Goal: Information Seeking & Learning: Learn about a topic

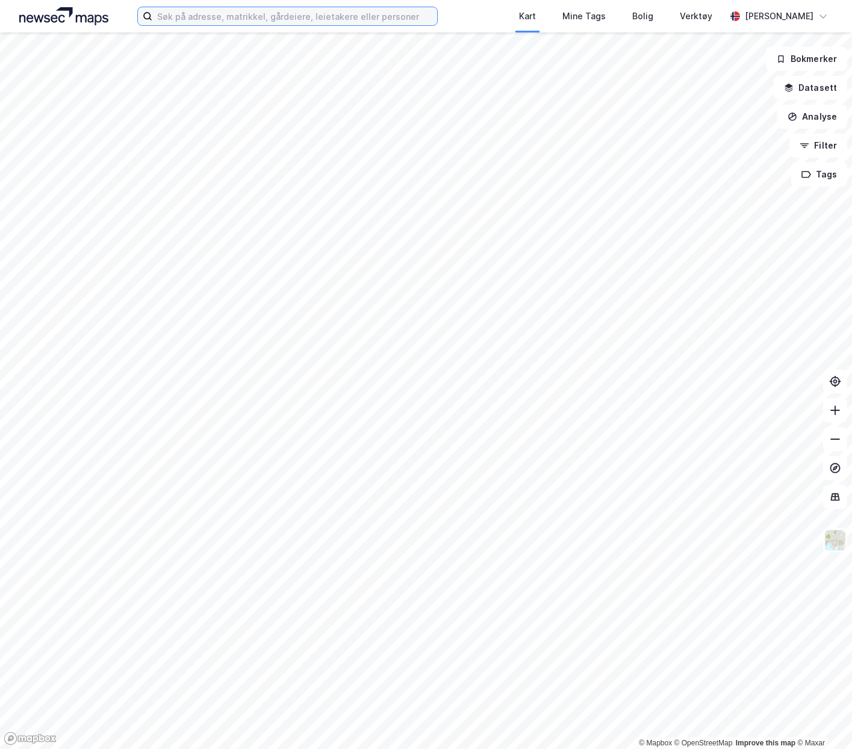
click at [182, 14] on input at bounding box center [294, 16] width 284 height 18
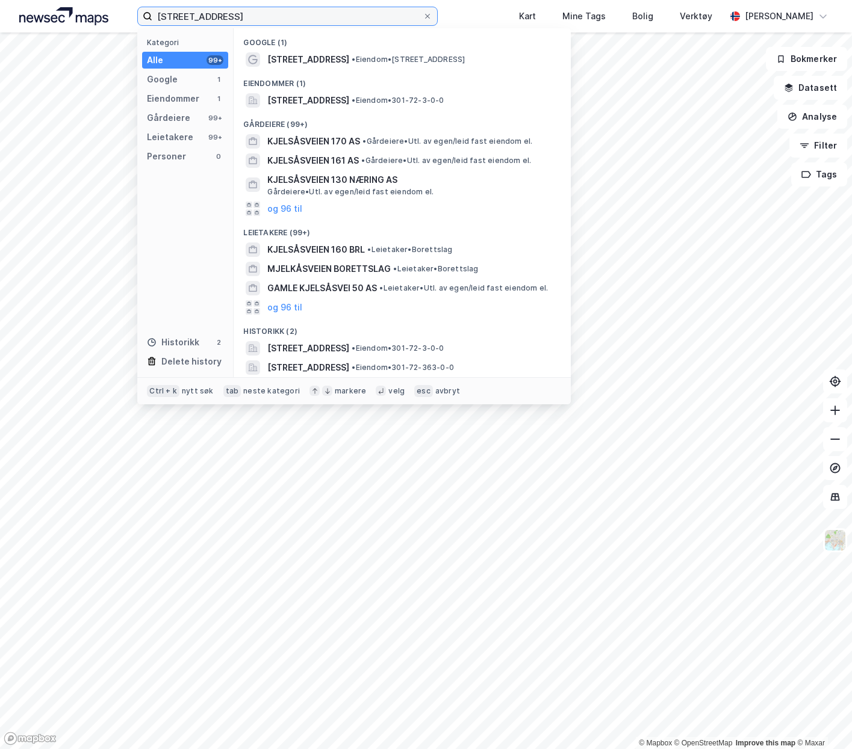
type input "[STREET_ADDRESS]"
click at [349, 104] on span "[STREET_ADDRESS]" at bounding box center [308, 100] width 82 height 14
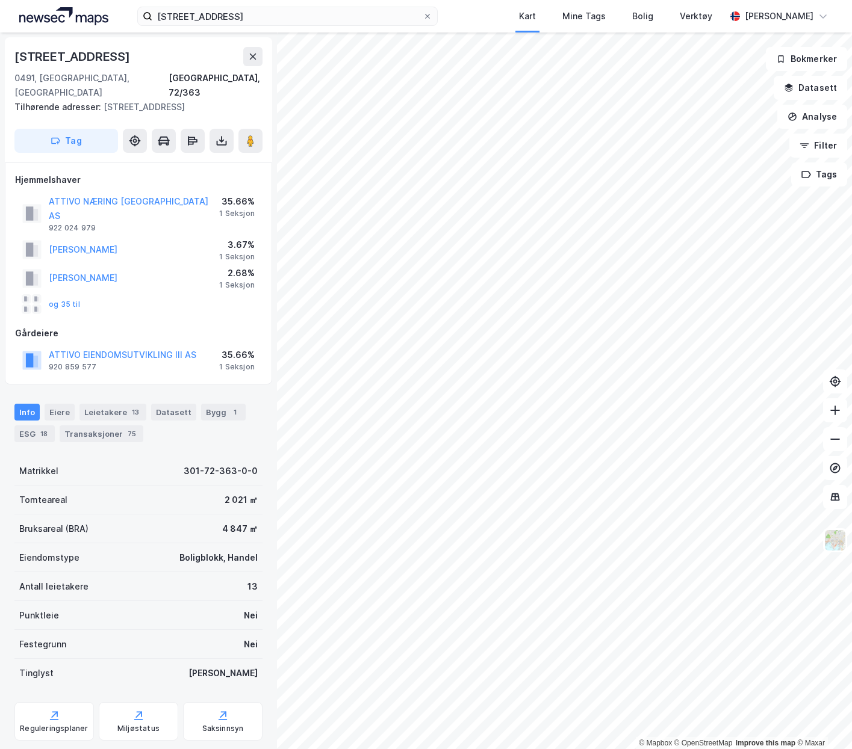
click at [101, 425] on div "Transaksjoner 75" at bounding box center [102, 433] width 84 height 17
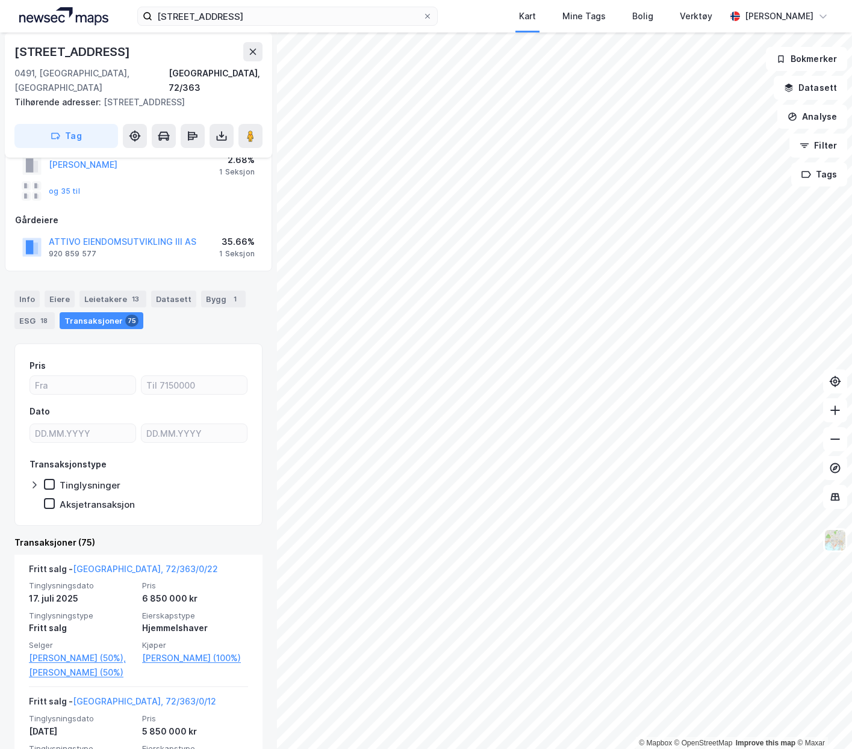
scroll to position [181, 0]
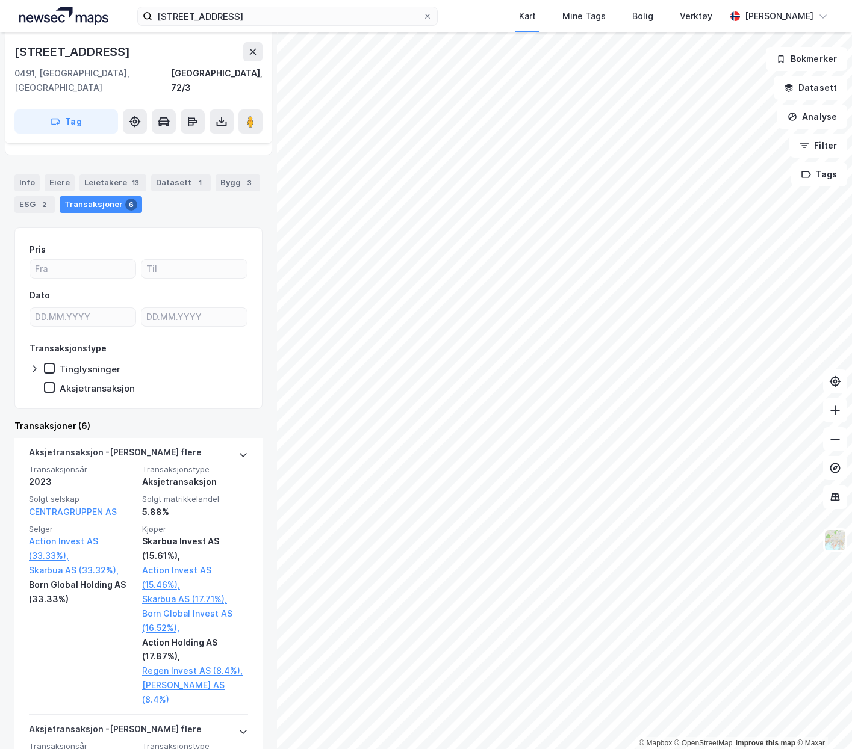
scroll to position [120, 0]
